Goal: Information Seeking & Learning: Check status

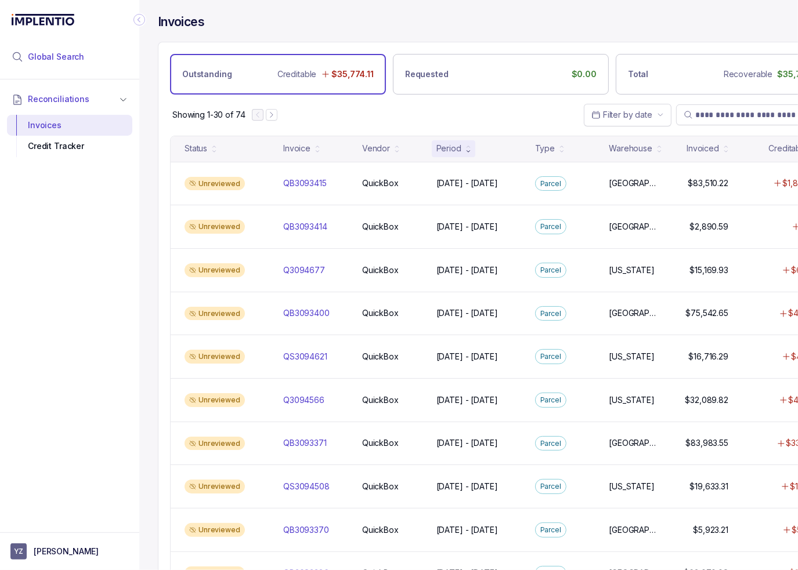
click at [90, 69] on li "Global Search" at bounding box center [69, 57] width 125 height 26
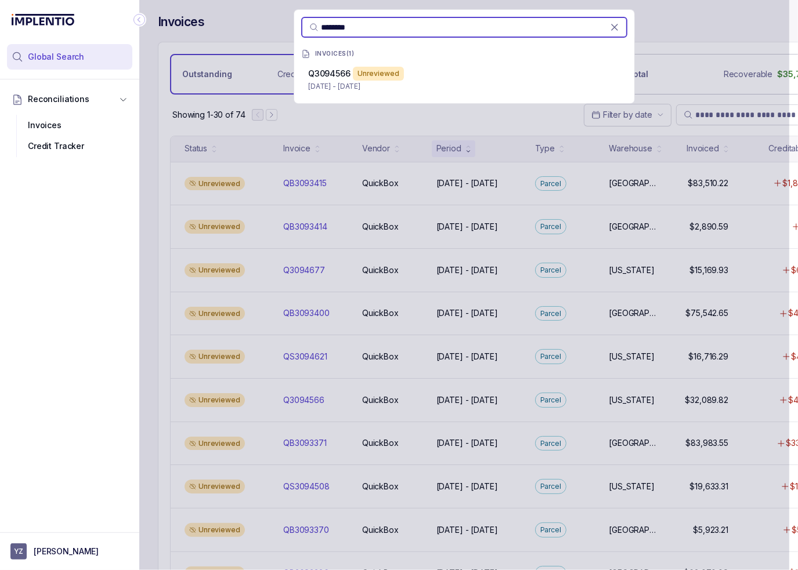
type input "********"
click at [363, 76] on div "Unreviewed" at bounding box center [378, 74] width 51 height 14
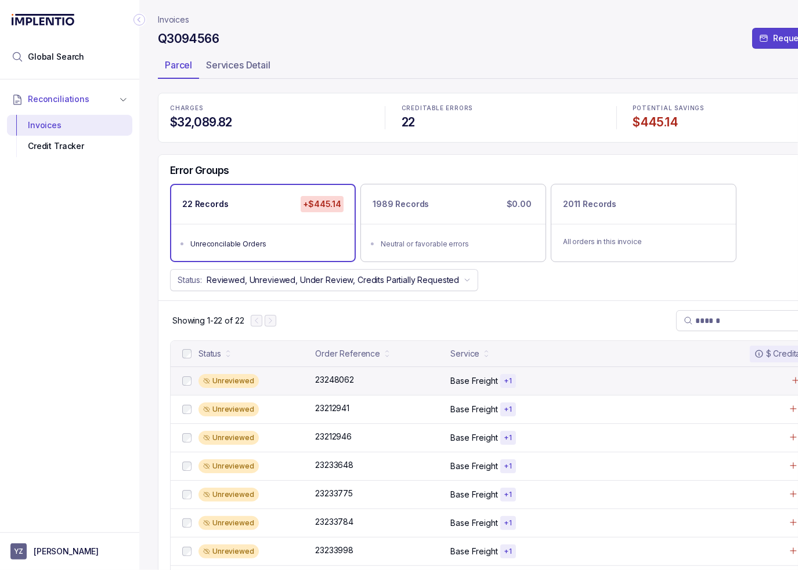
click at [563, 380] on div "Base Freight + 1" at bounding box center [568, 381] width 236 height 14
click at [328, 376] on div "23248062 23248062" at bounding box center [334, 380] width 39 height 12
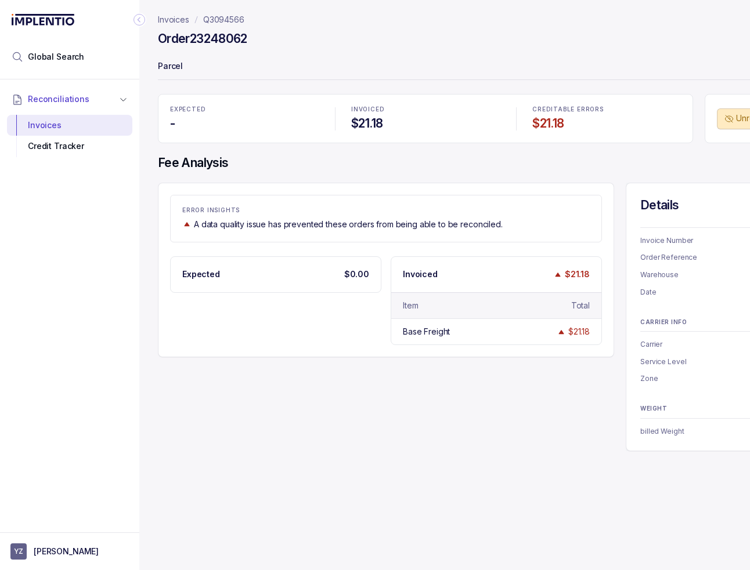
click at [228, 39] on h4 "Order 23248062" at bounding box center [202, 39] width 89 height 16
click at [227, 39] on h4 "Order 23248062" at bounding box center [202, 39] width 89 height 16
copy h4 "23248062"
click at [347, 323] on div "Expected $0.00 Invoiced $21.18 Item Total Base Freight $21.18" at bounding box center [386, 300] width 432 height 89
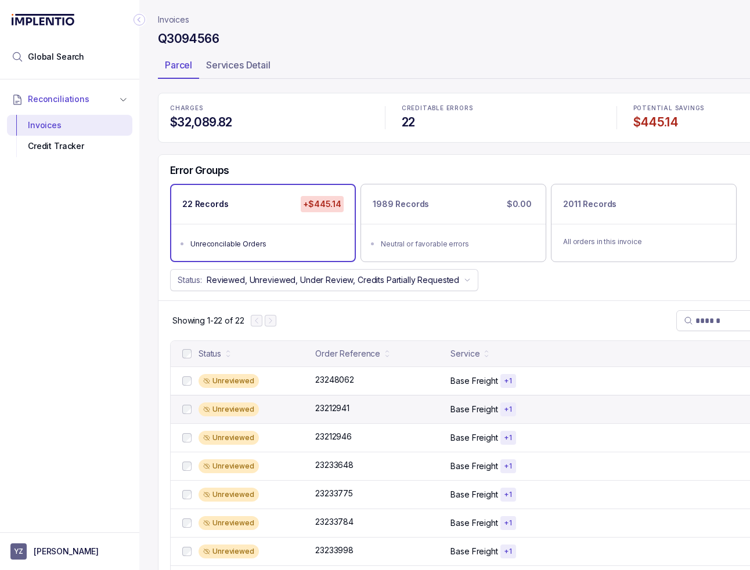
click at [273, 412] on div "Unreviewed" at bounding box center [253, 410] width 110 height 14
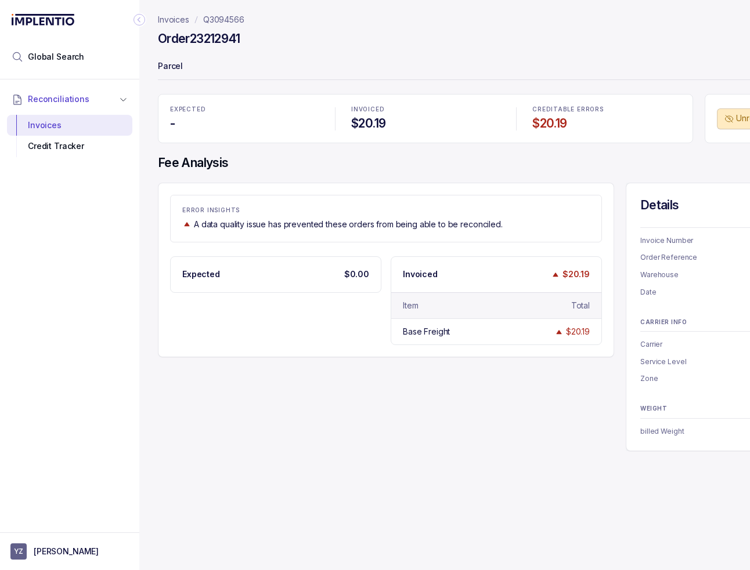
click at [208, 44] on h4 "Order 23212941" at bounding box center [199, 39] width 82 height 16
copy h4 "23212941"
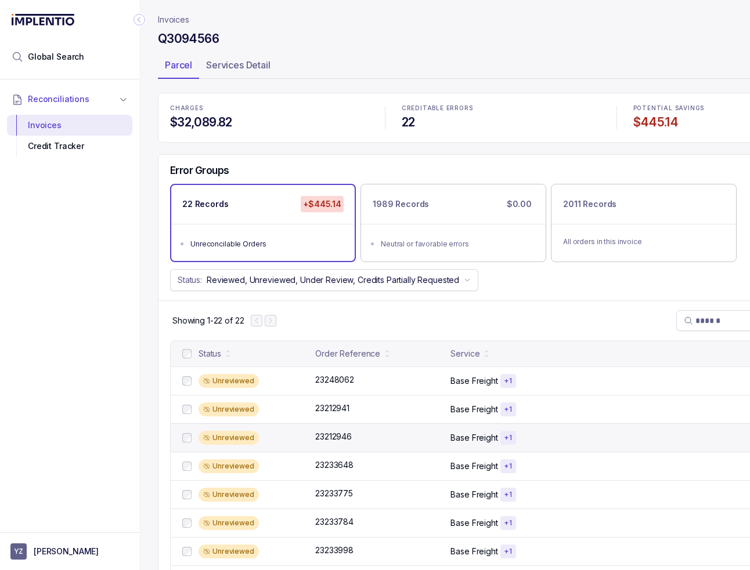
click at [232, 442] on div "Unreviewed" at bounding box center [228, 438] width 60 height 14
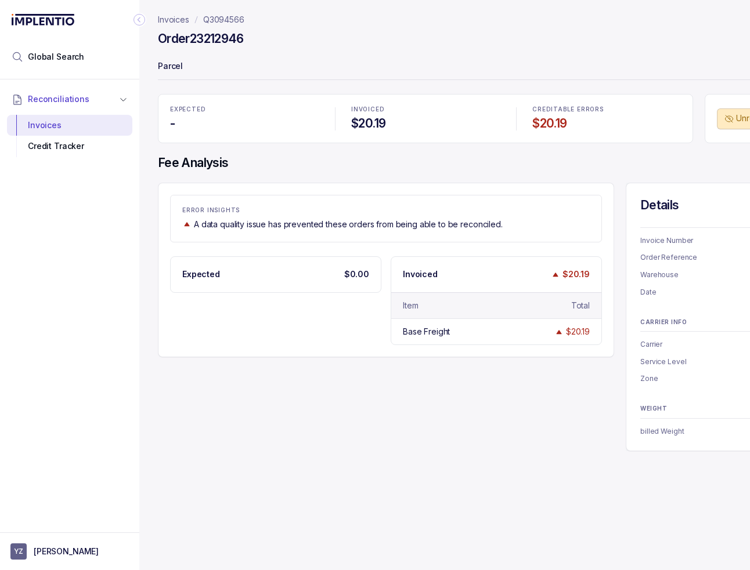
click at [221, 42] on h4 "Order 23212946" at bounding box center [201, 39] width 86 height 16
copy h4 "23212946"
click at [228, 18] on p "Q3094566" at bounding box center [223, 20] width 41 height 12
click at [374, 38] on div "Order 23212946" at bounding box center [501, 40] width 686 height 21
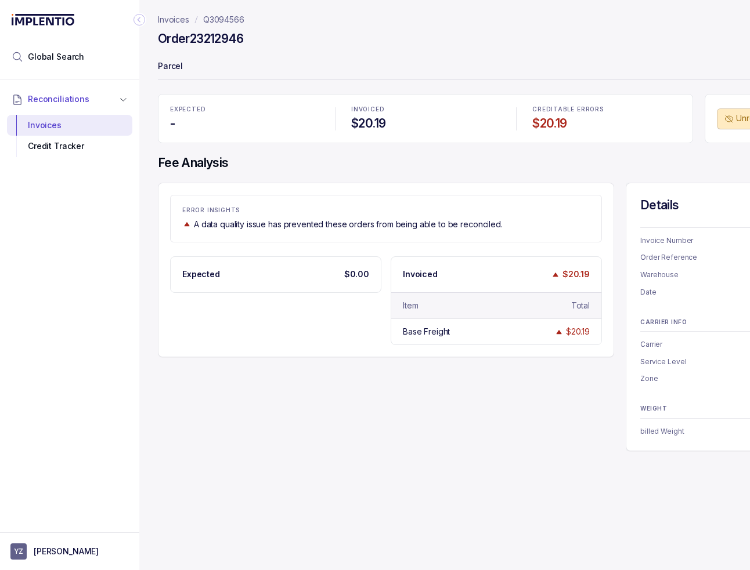
click at [215, 15] on p "Q3094566" at bounding box center [223, 20] width 41 height 12
click at [225, 23] on p "Q3094566" at bounding box center [223, 20] width 41 height 12
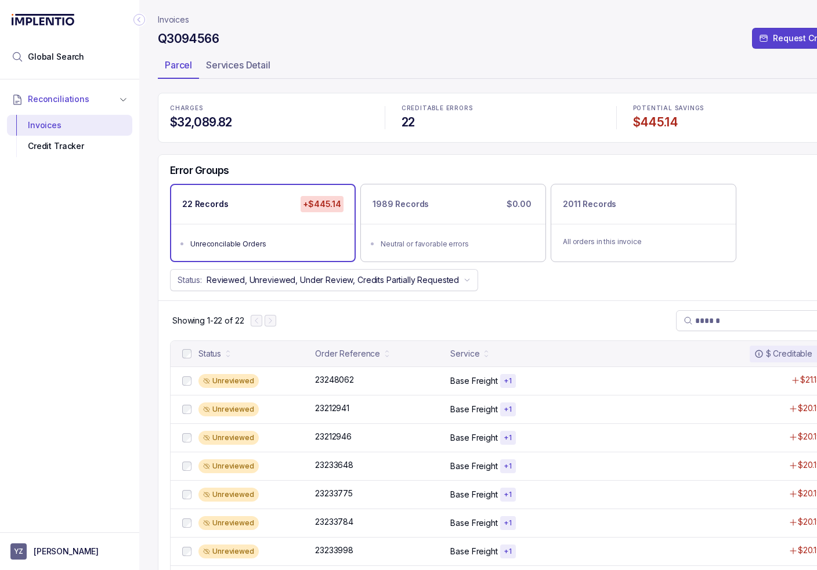
click at [355, 165] on div "Error Groups" at bounding box center [500, 174] width 685 height 20
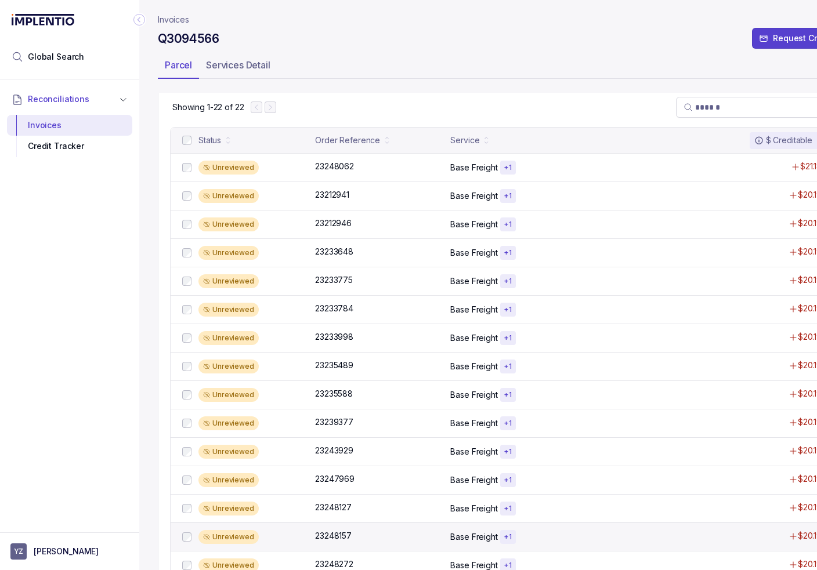
scroll to position [439, 0]
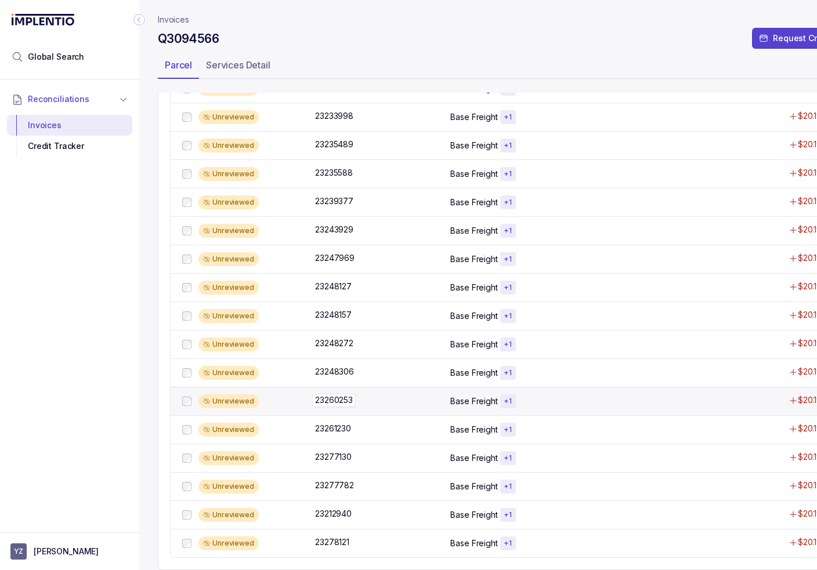
click at [376, 394] on div "23260253 23260253" at bounding box center [379, 400] width 128 height 12
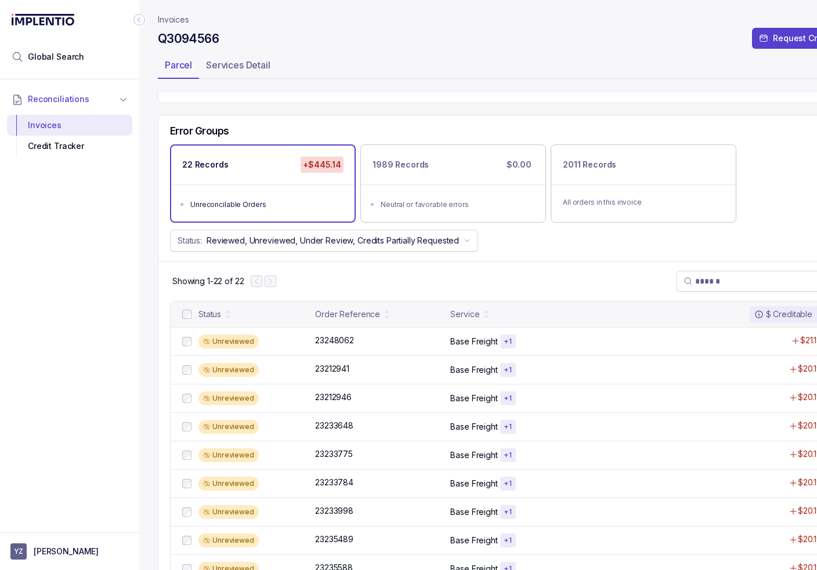
scroll to position [58, 0]
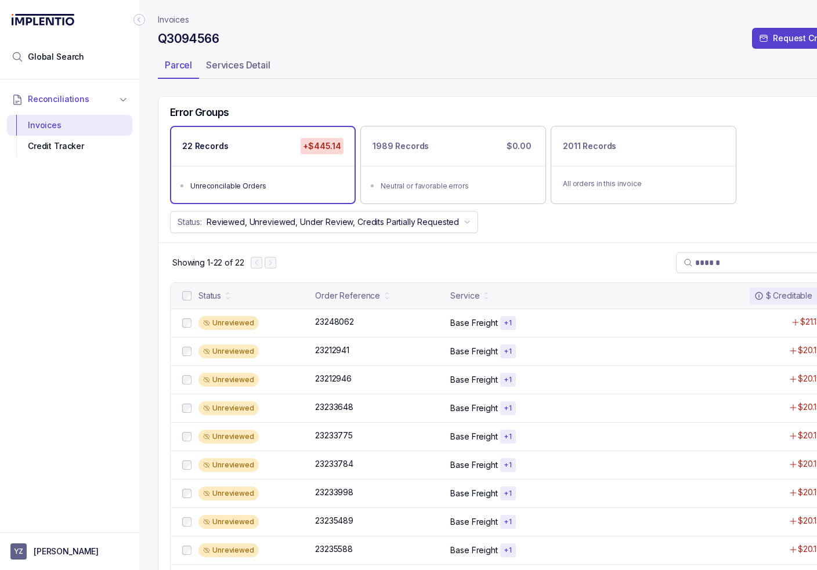
click at [139, 20] on icon "Collapse Icon" at bounding box center [139, 20] width 12 height 12
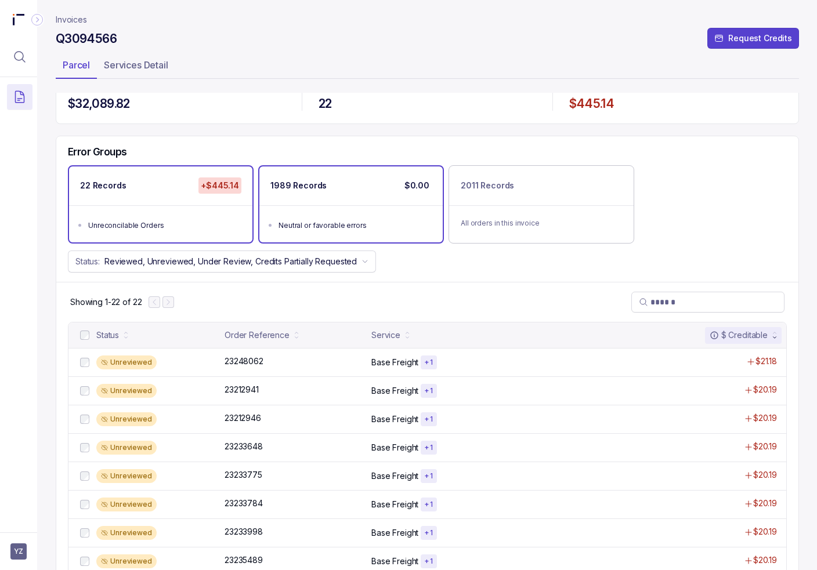
scroll to position [0, 0]
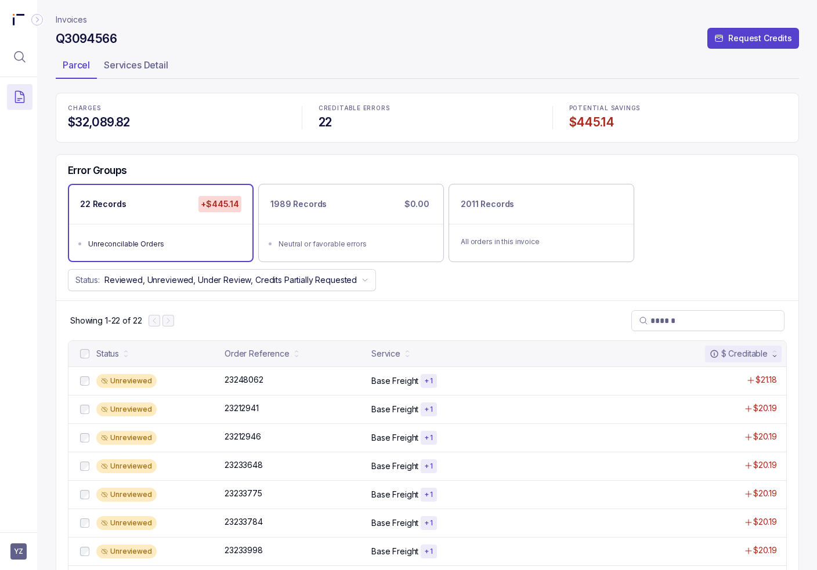
click at [359, 150] on div "CHARGES $32,089.82 CREDITABLE ERRORS 22 POTENTIAL SAVINGS $445.14 Error Groups …" at bounding box center [427, 549] width 743 height 912
click at [396, 62] on ul "Parcel Services Detail" at bounding box center [427, 67] width 743 height 23
